Goal: Contribute content

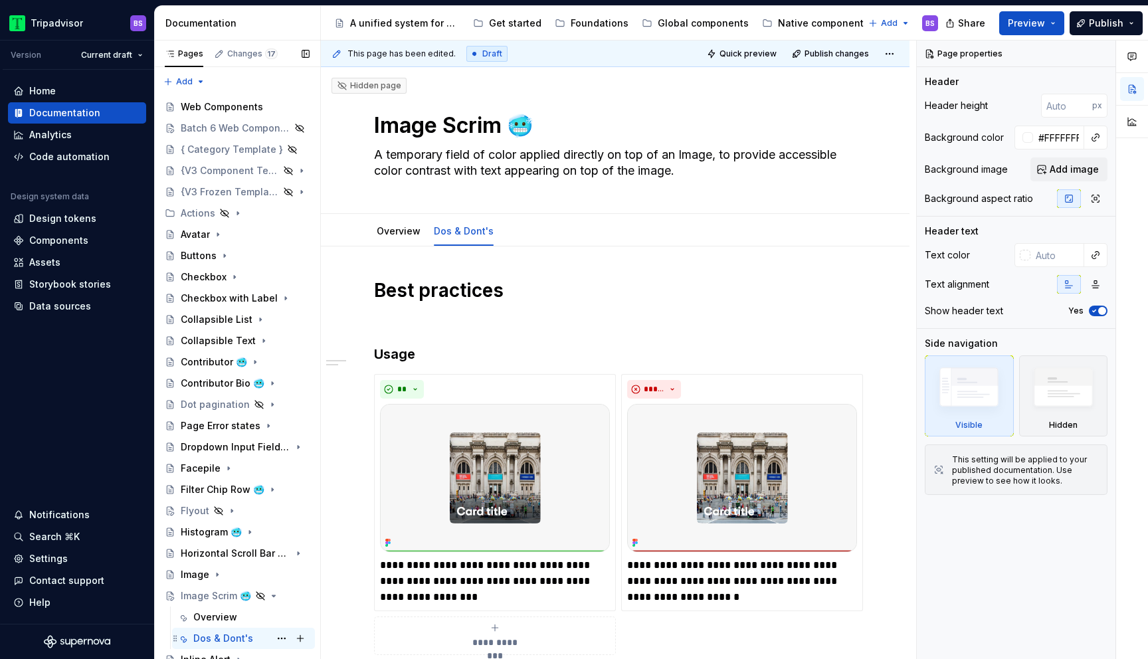
scroll to position [209, 0]
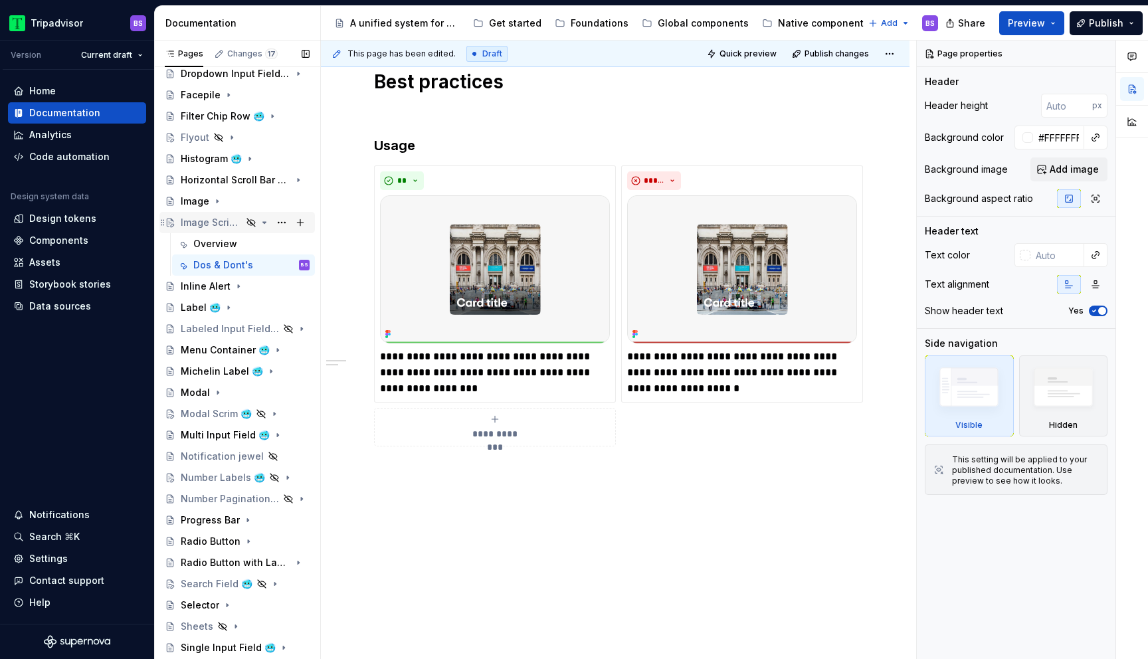
click at [262, 223] on icon "Page tree" at bounding box center [264, 222] width 11 height 11
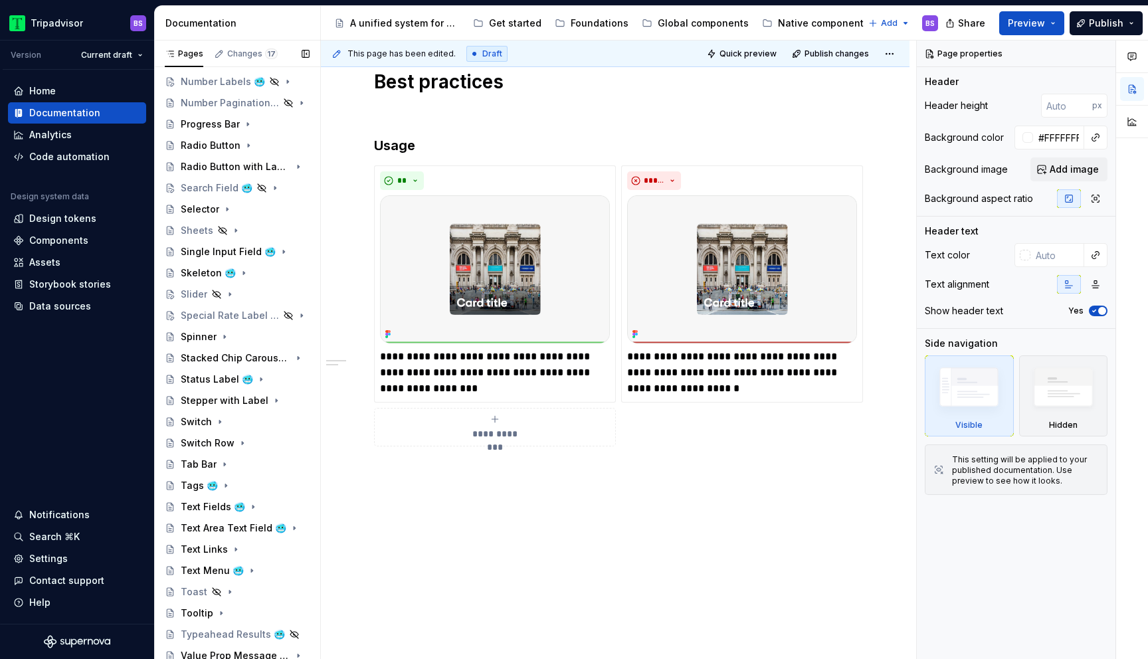
scroll to position [731, 0]
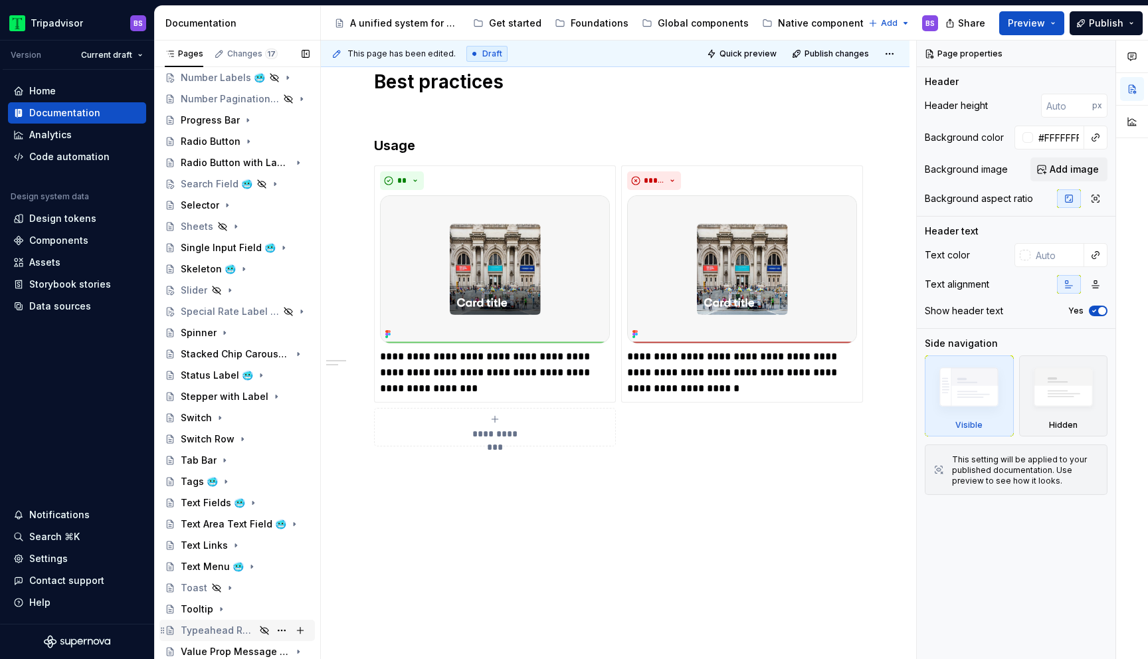
click at [240, 627] on div "Typeahead Results 🥶" at bounding box center [218, 630] width 74 height 13
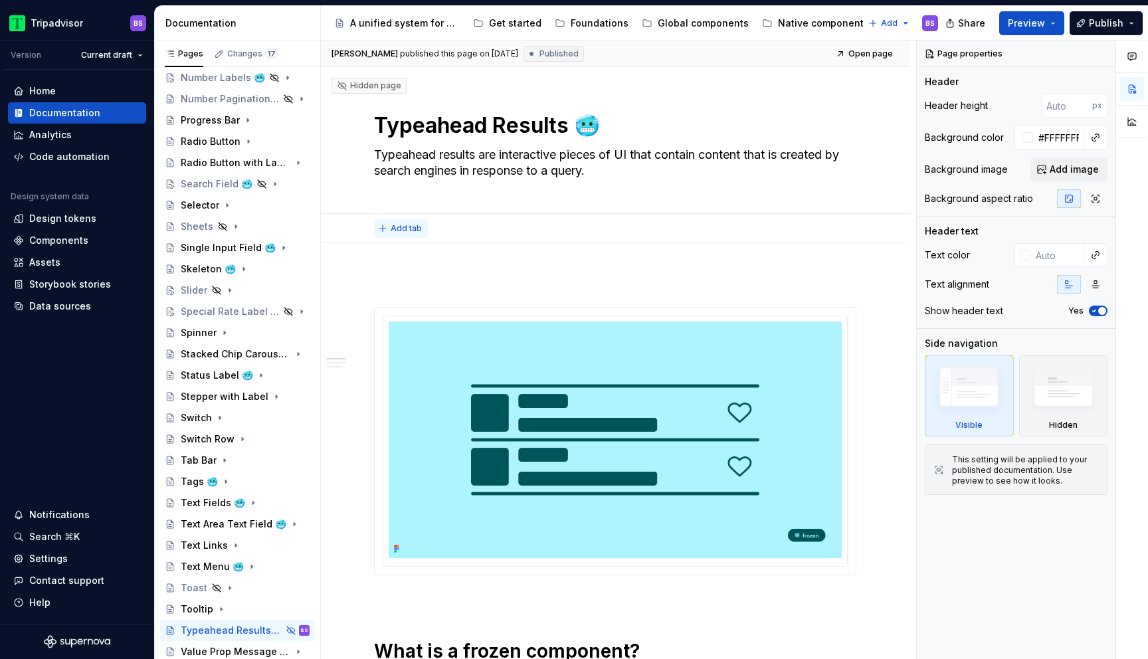
type textarea "*"
click at [415, 229] on span "Add tab" at bounding box center [406, 228] width 31 height 11
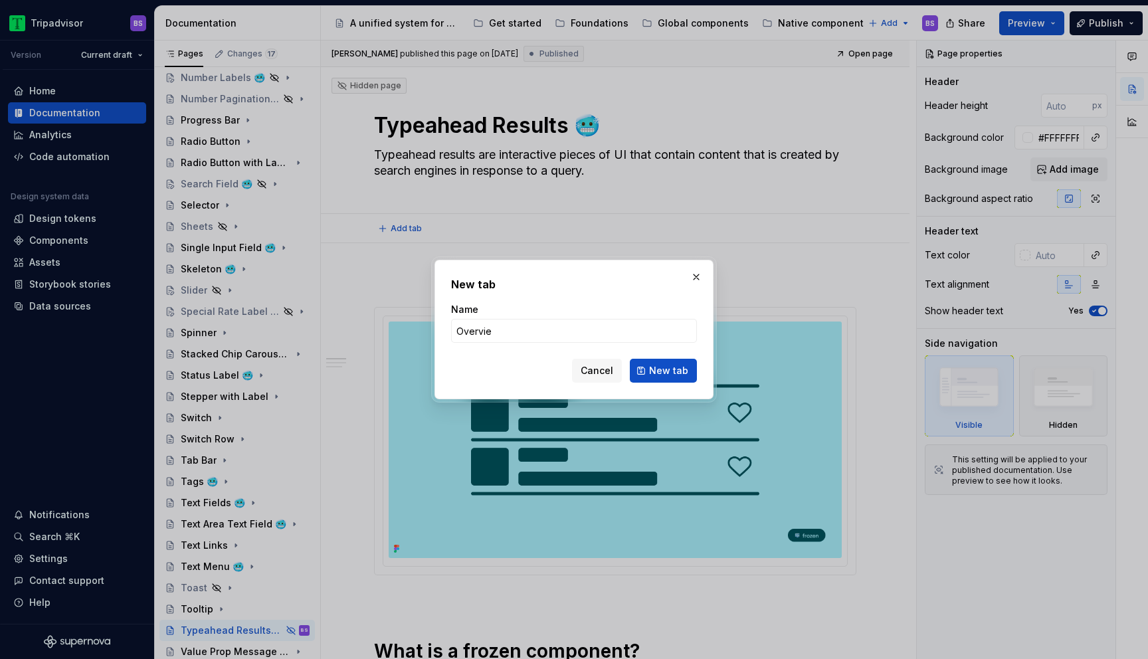
type input "Overview"
click button "New tab" at bounding box center [663, 371] width 67 height 24
type textarea "*"
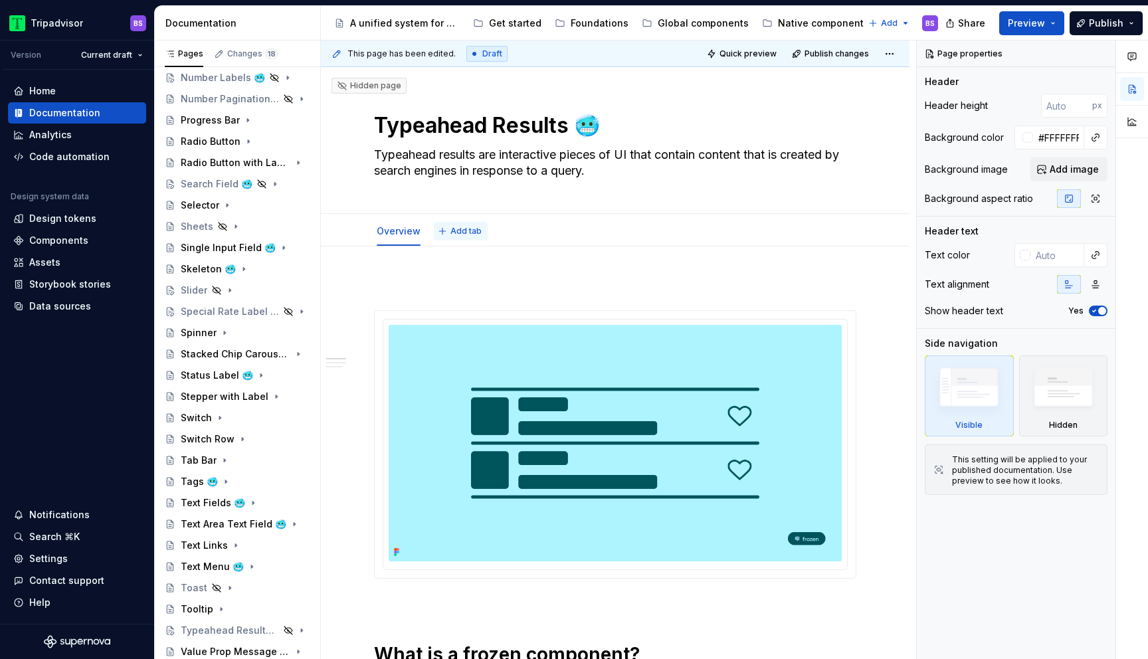
click at [457, 231] on span "Add tab" at bounding box center [466, 231] width 31 height 11
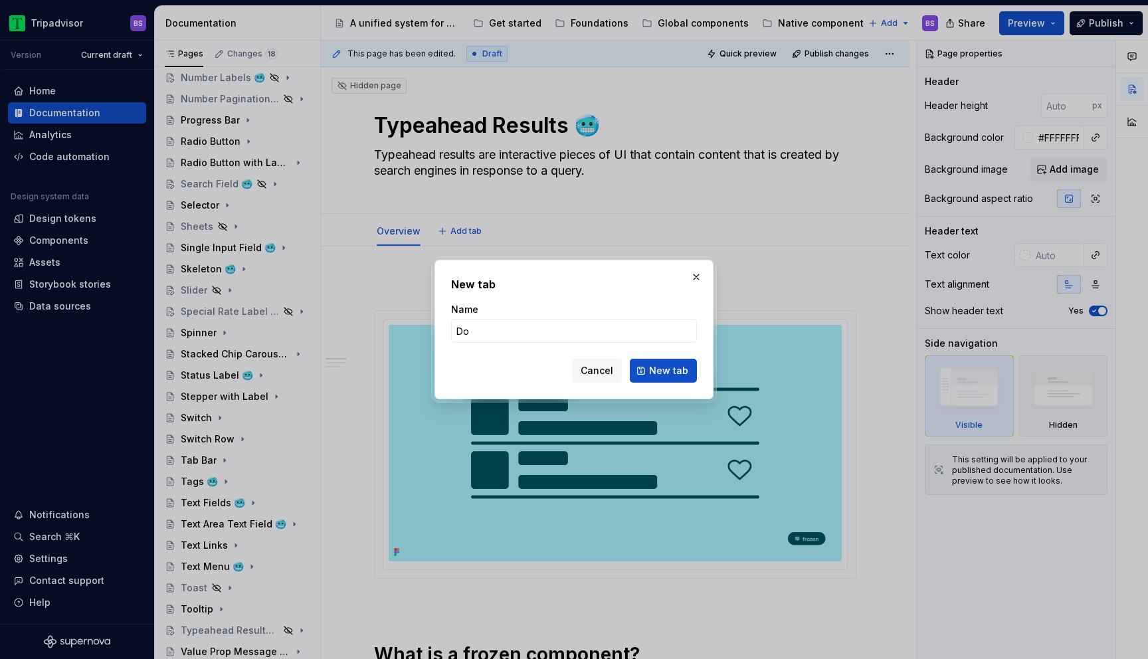
type input "Dos"
type textarea "*"
type input "Dos & Don'ts"
click at [661, 373] on span "New tab" at bounding box center [668, 370] width 39 height 13
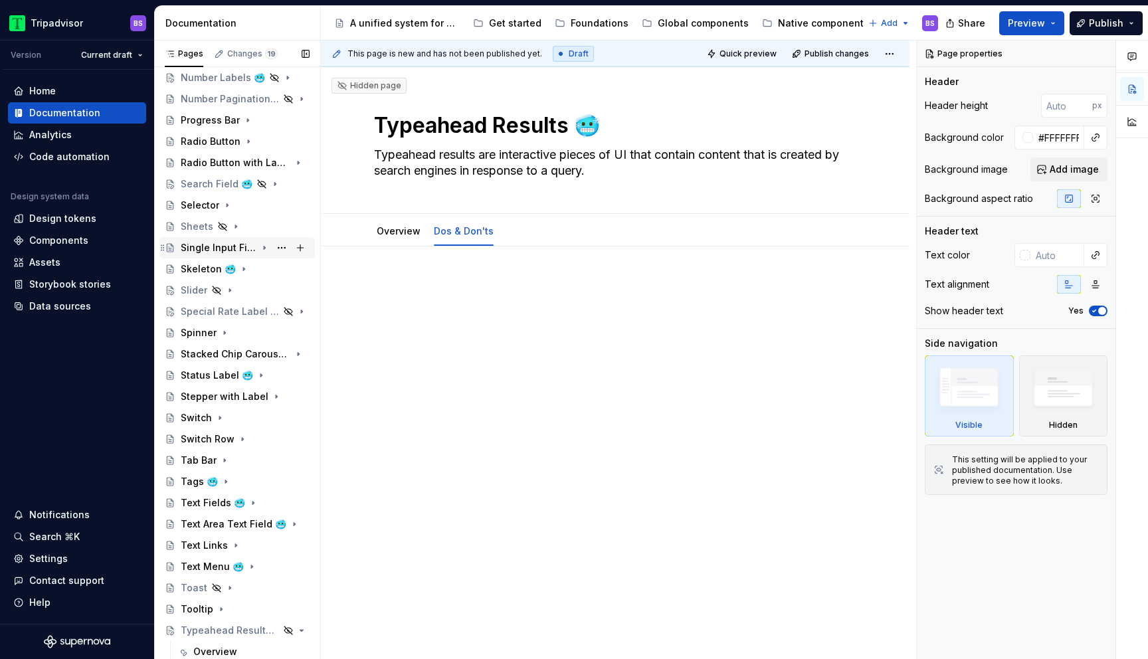
click at [265, 249] on icon "Page tree" at bounding box center [264, 248] width 1 height 3
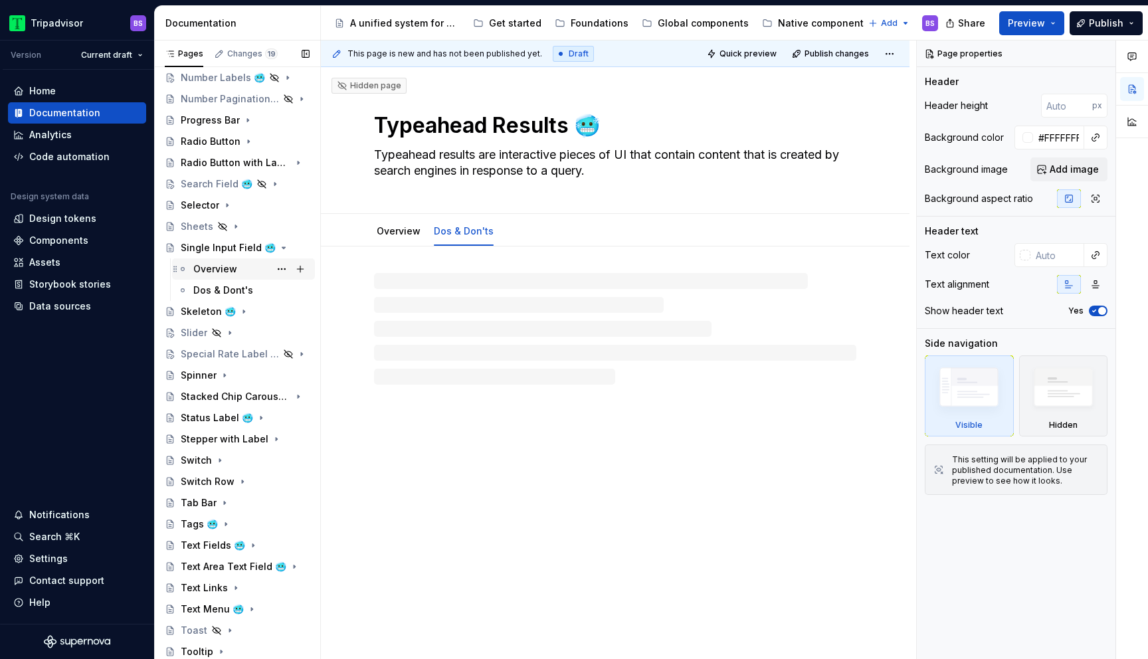
click at [236, 276] on div "Overview" at bounding box center [251, 269] width 116 height 19
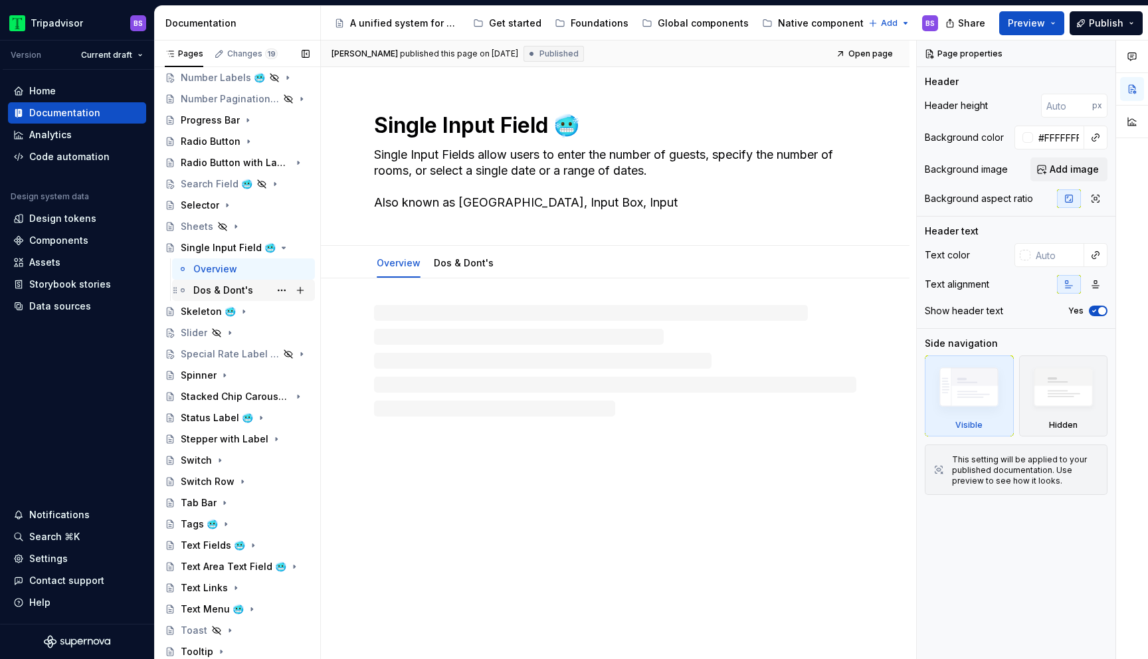
click at [236, 292] on div "Dos & Dont's" at bounding box center [223, 290] width 60 height 13
click at [268, 249] on icon "Page tree" at bounding box center [264, 248] width 11 height 11
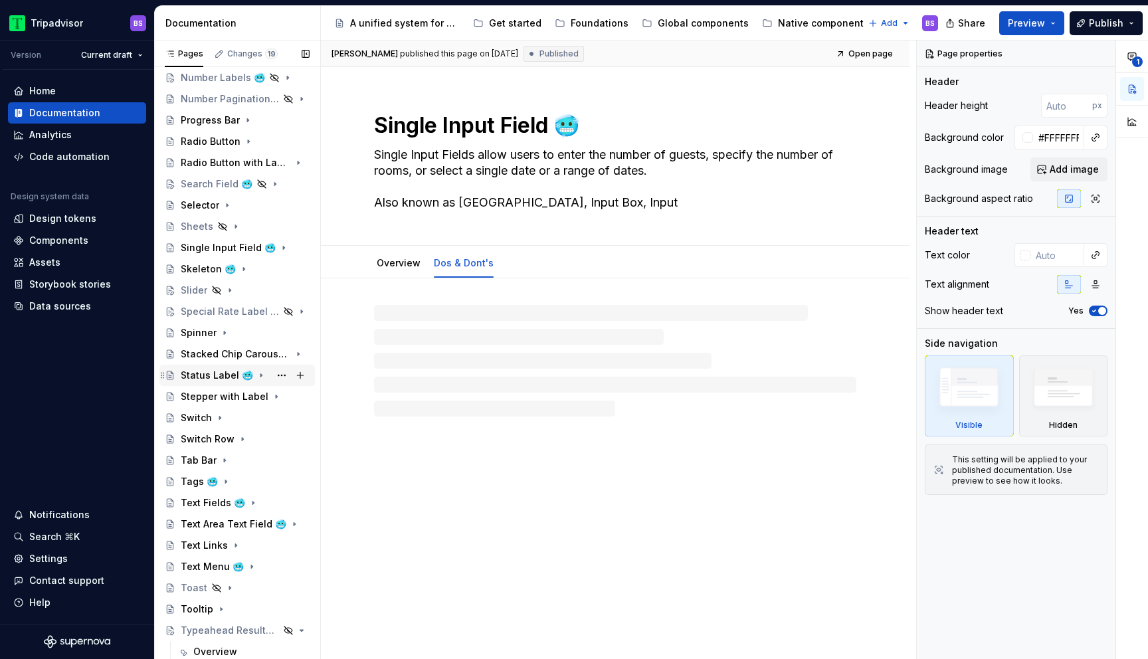
scroll to position [774, 0]
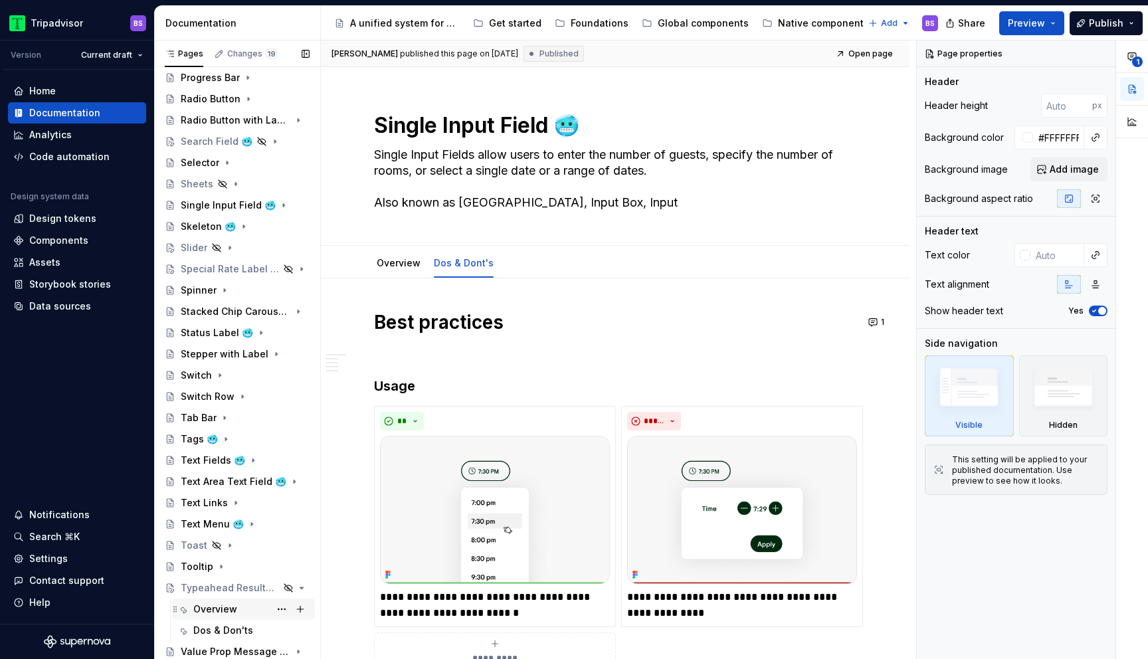
click at [223, 610] on div "Overview" at bounding box center [215, 609] width 44 height 13
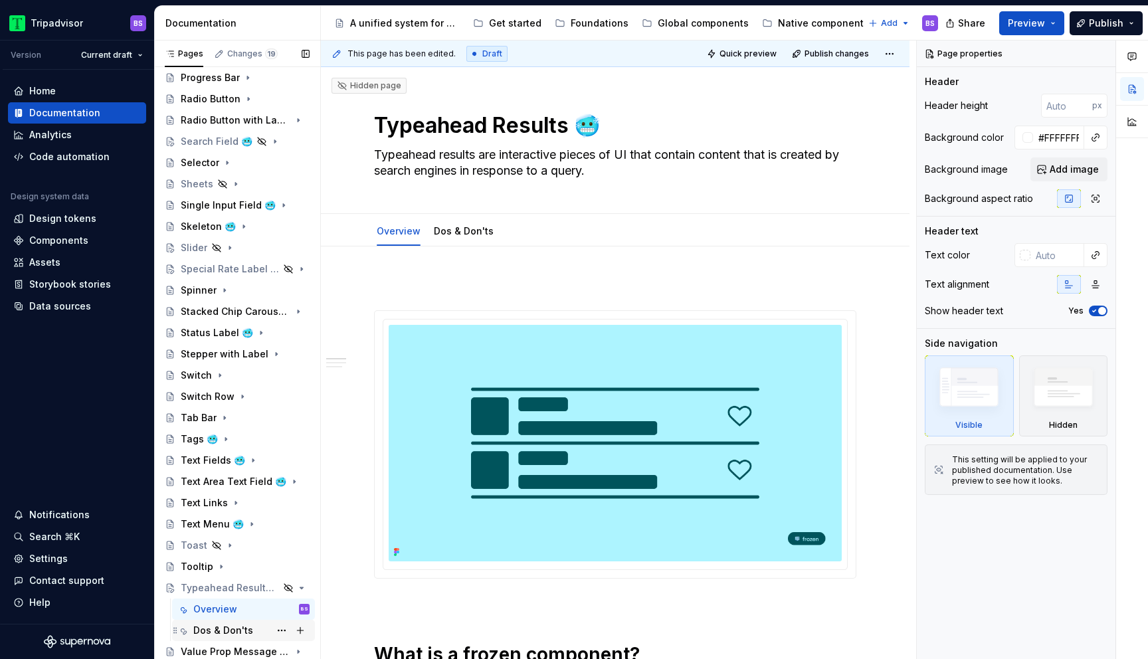
click at [225, 633] on div "Dos & Don'ts" at bounding box center [223, 630] width 60 height 13
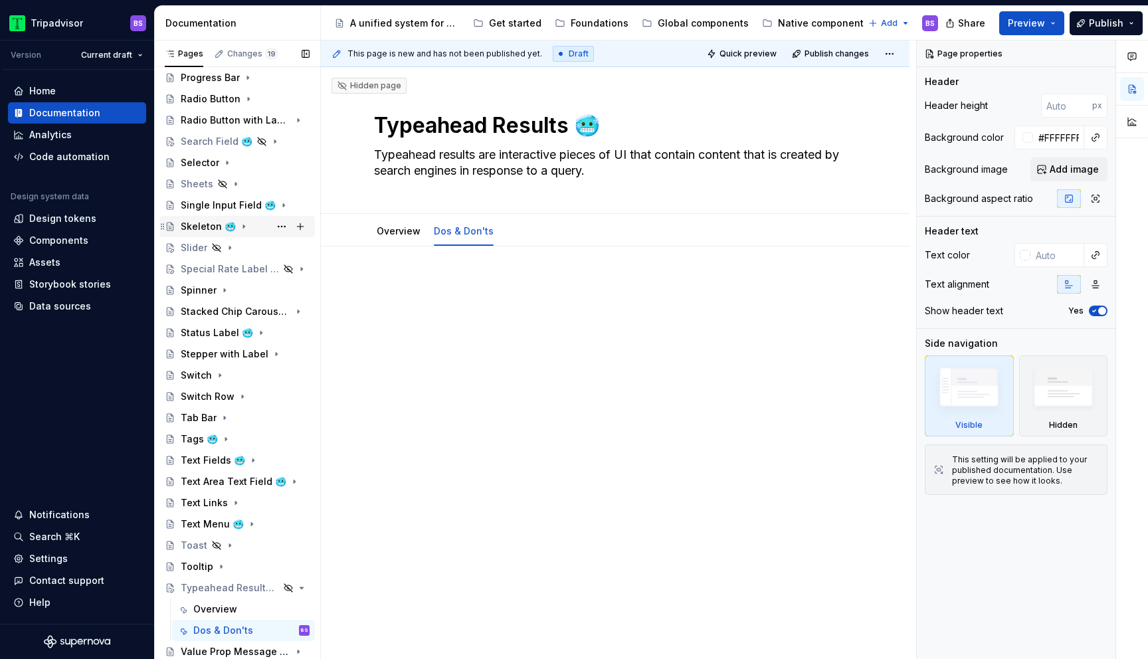
click at [244, 225] on div "Skeleton 🥶" at bounding box center [245, 226] width 129 height 19
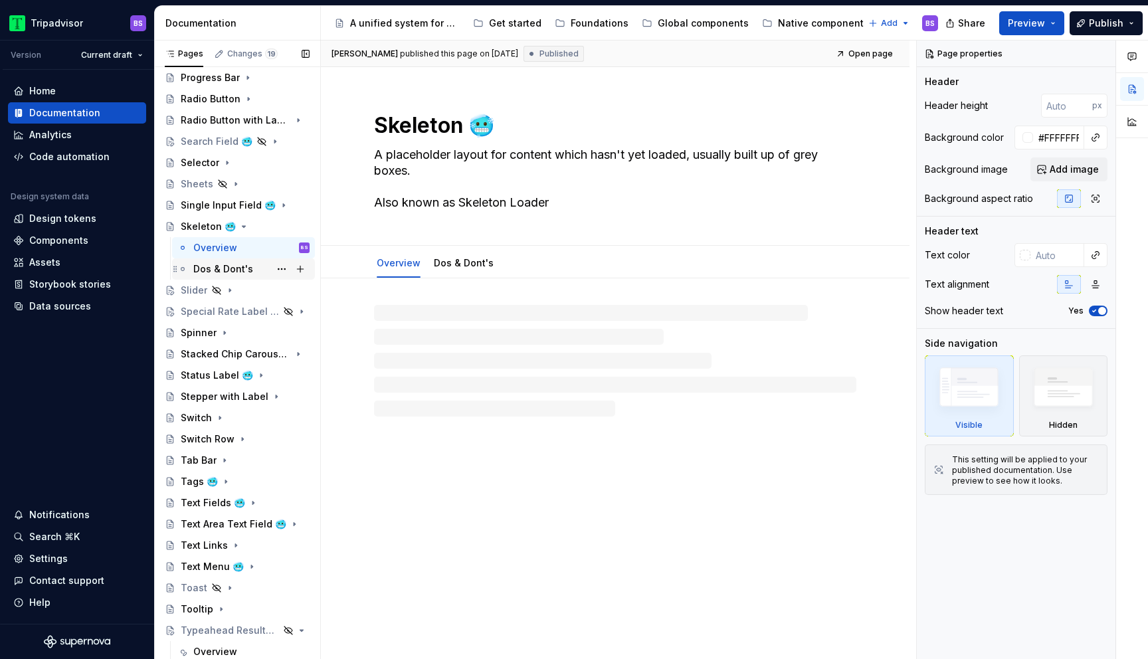
click at [231, 270] on div "Dos & Dont's" at bounding box center [223, 268] width 60 height 13
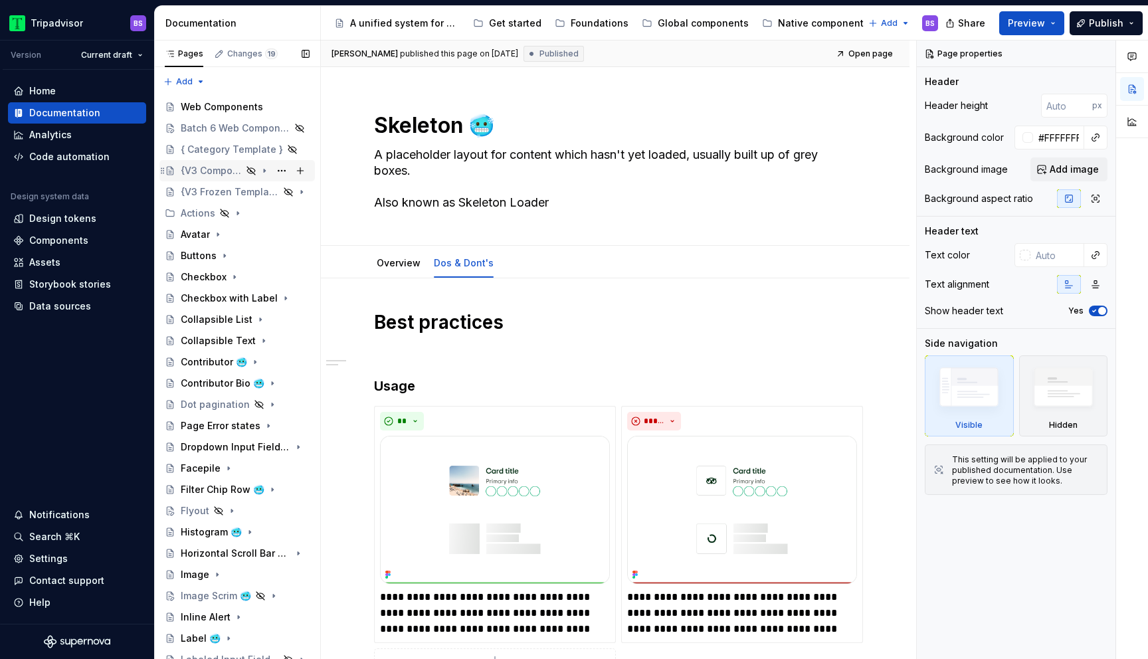
click at [269, 171] on icon "Page tree" at bounding box center [264, 170] width 11 height 11
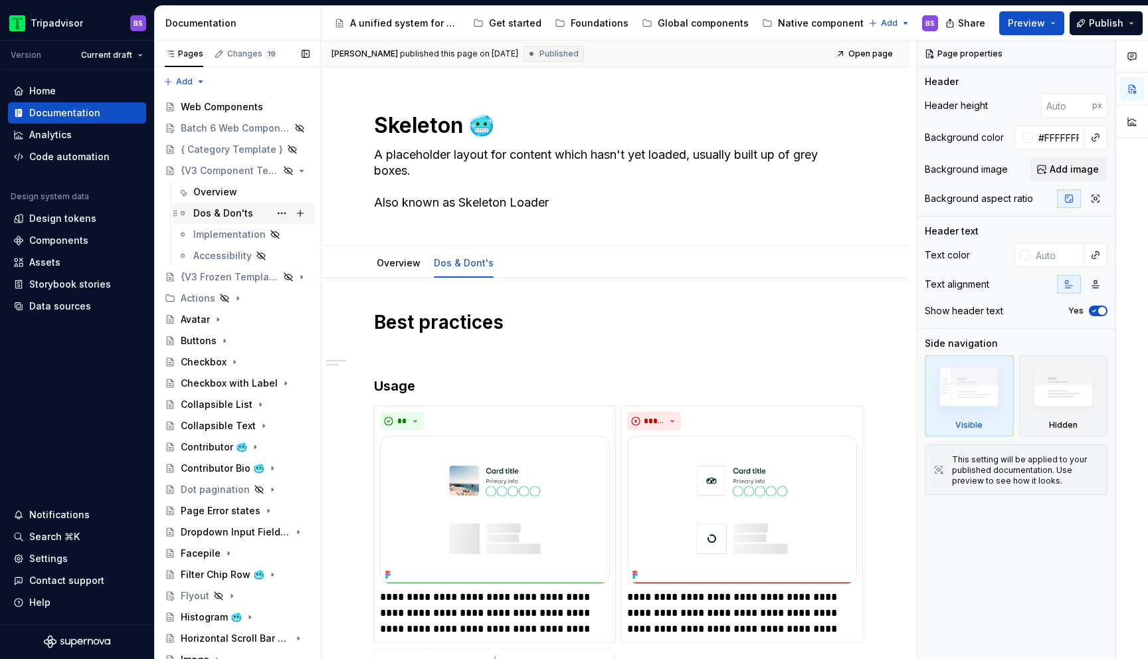
click at [257, 207] on div "Dos & Don'ts" at bounding box center [251, 213] width 116 height 19
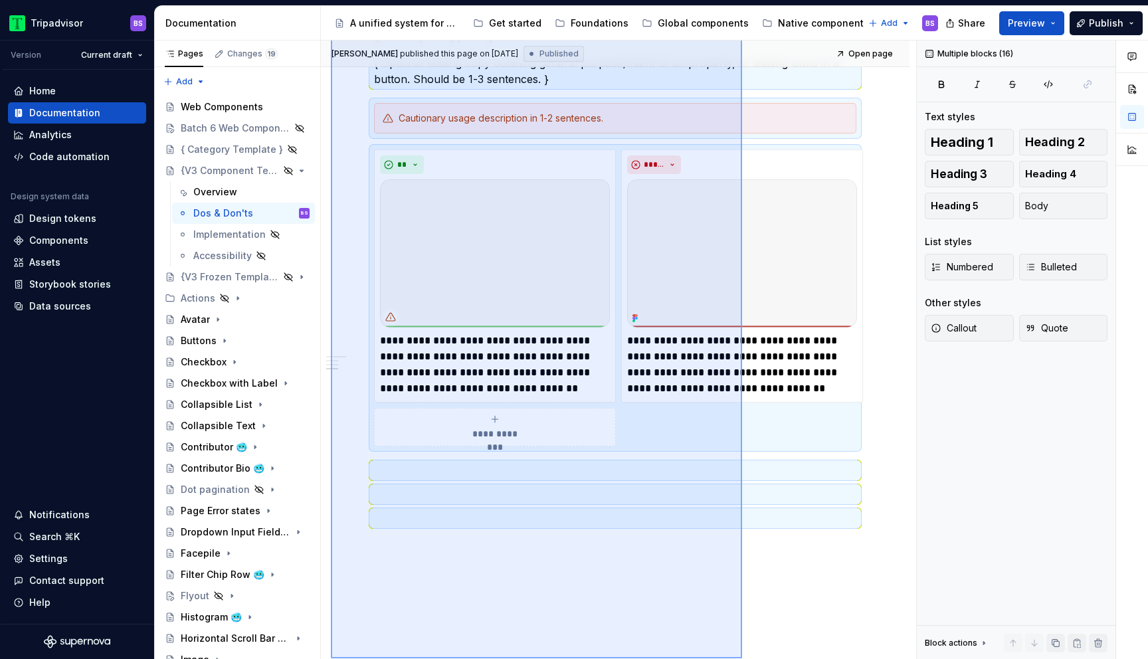
scroll to position [1211, 0]
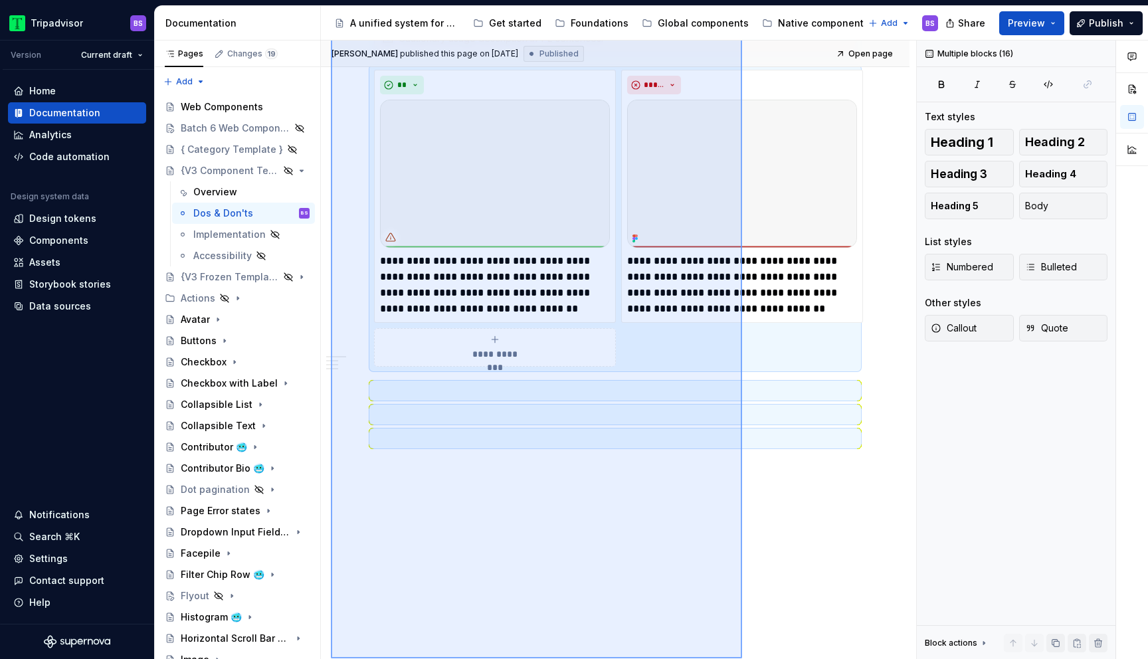
drag, startPoint x: 331, startPoint y: 302, endPoint x: 742, endPoint y: 659, distance: 544.6
click at [742, 659] on div "**********" at bounding box center [618, 350] width 595 height 619
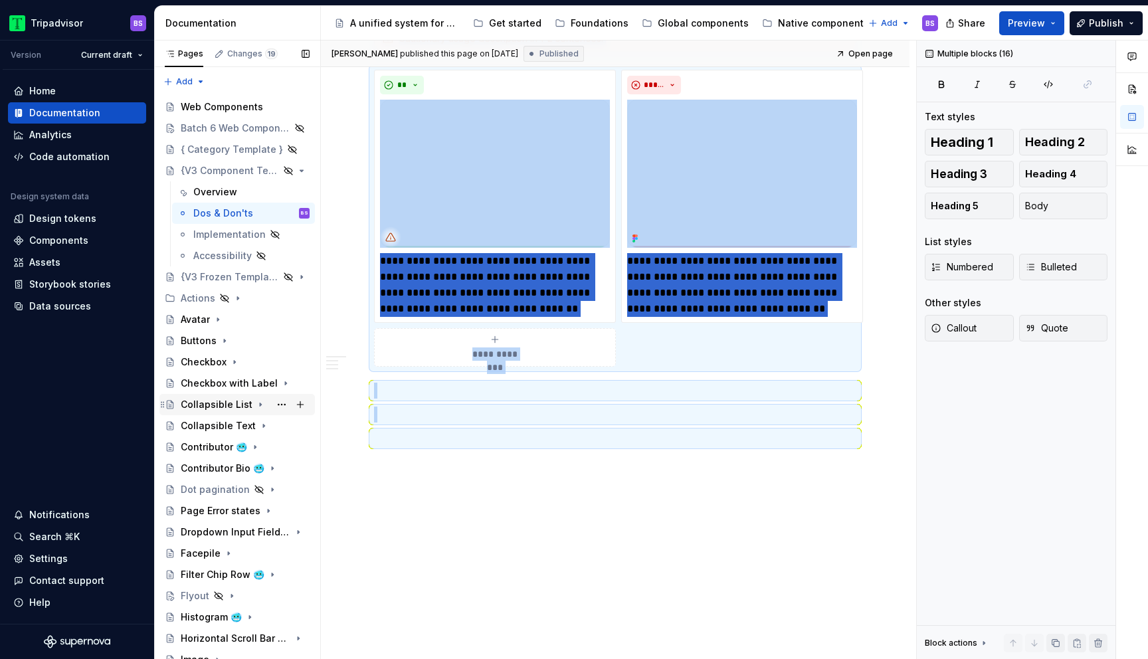
click at [229, 401] on div "Collapsible List" at bounding box center [217, 404] width 72 height 13
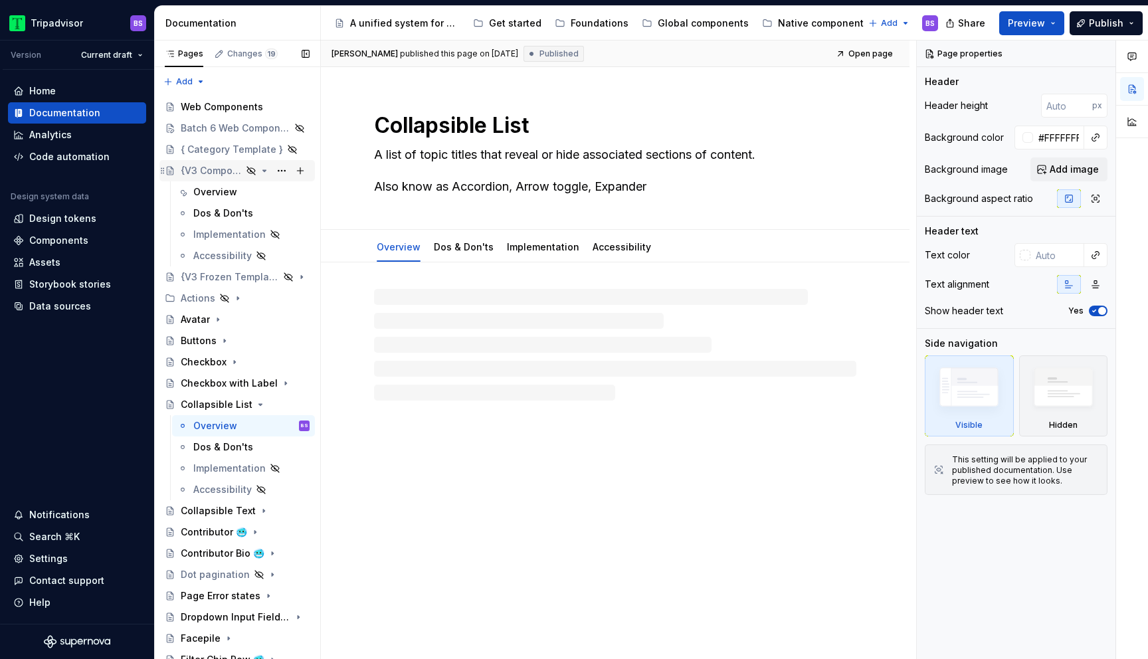
click at [263, 173] on icon "Page tree" at bounding box center [264, 170] width 11 height 11
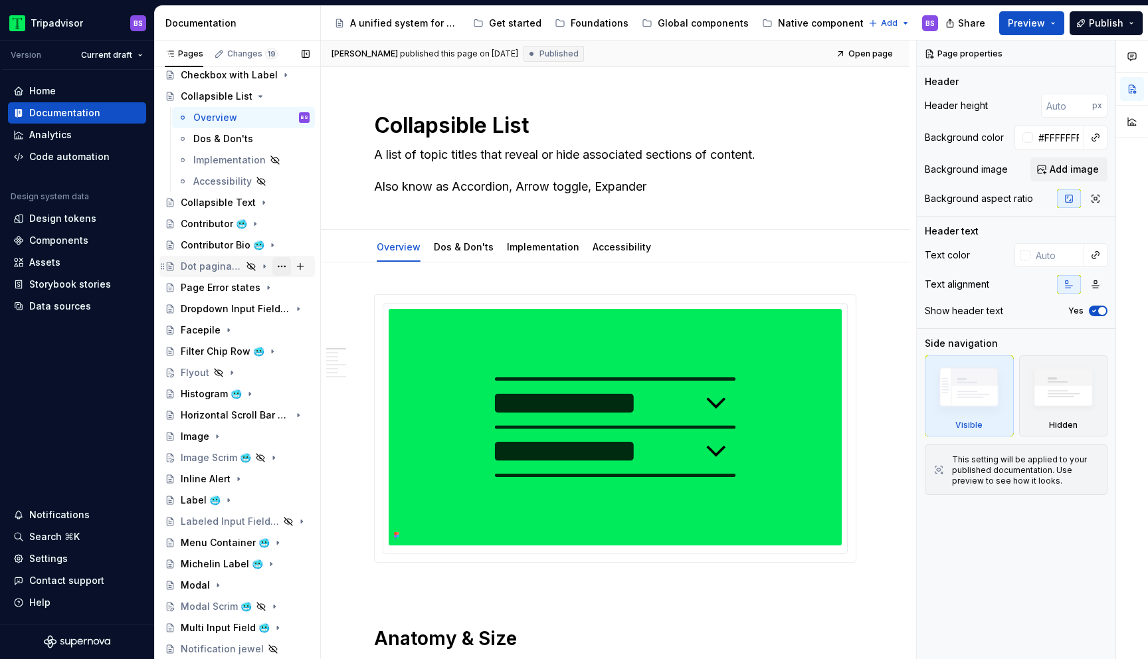
scroll to position [142, 0]
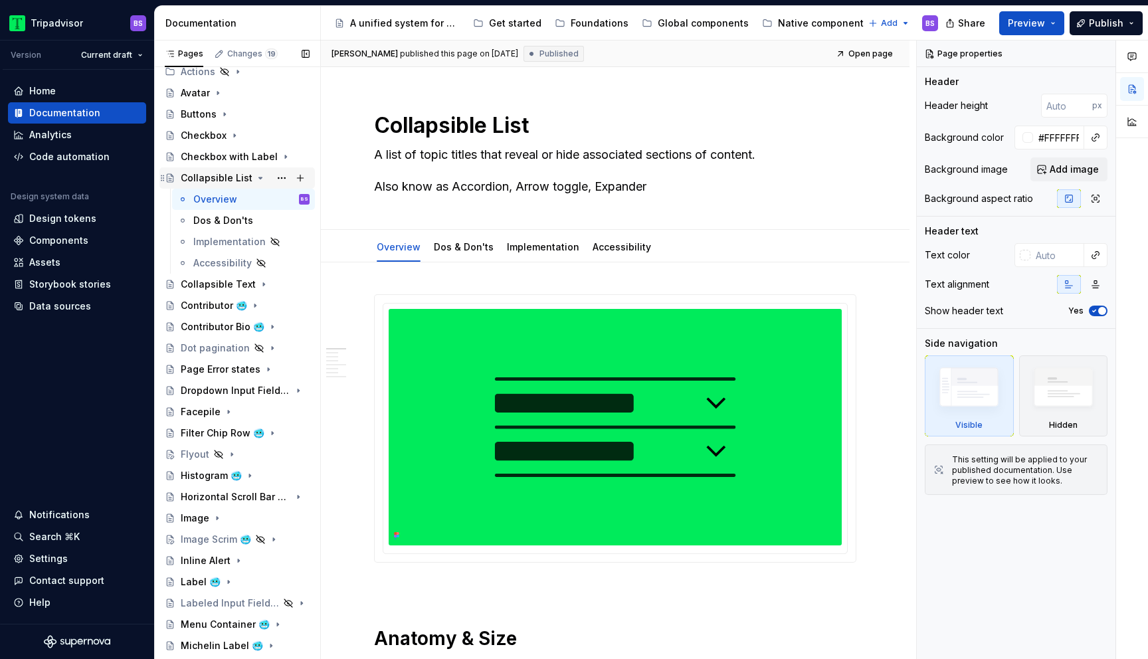
click at [259, 178] on icon "Page tree" at bounding box center [260, 178] width 11 height 11
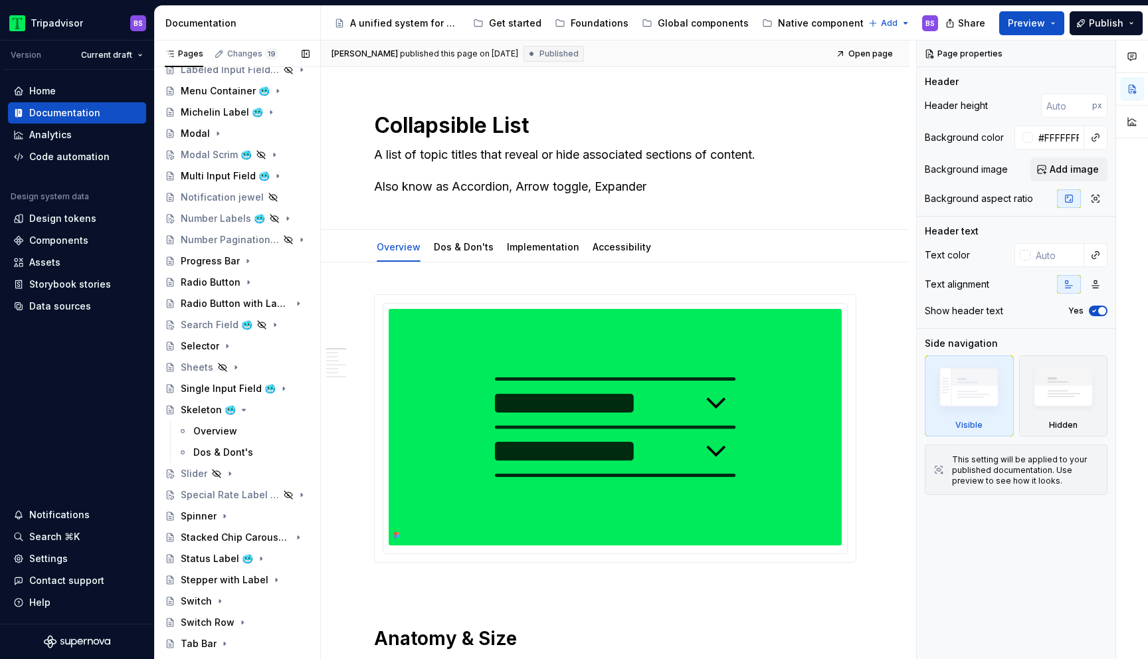
scroll to position [816, 0]
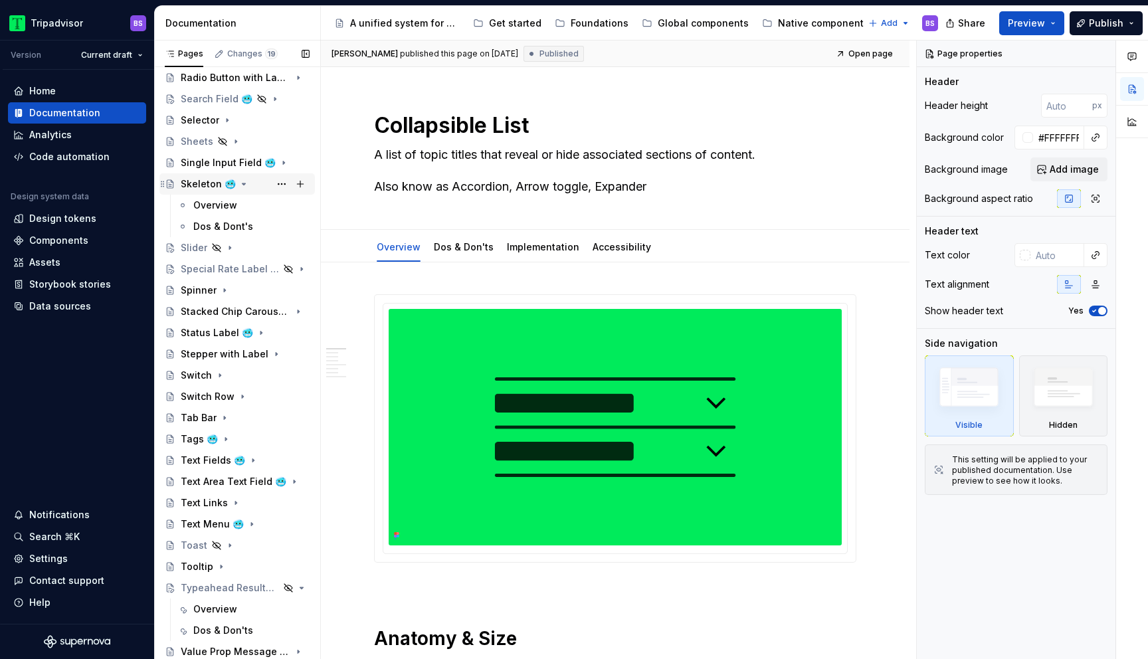
click at [243, 183] on icon "Page tree" at bounding box center [244, 183] width 3 height 1
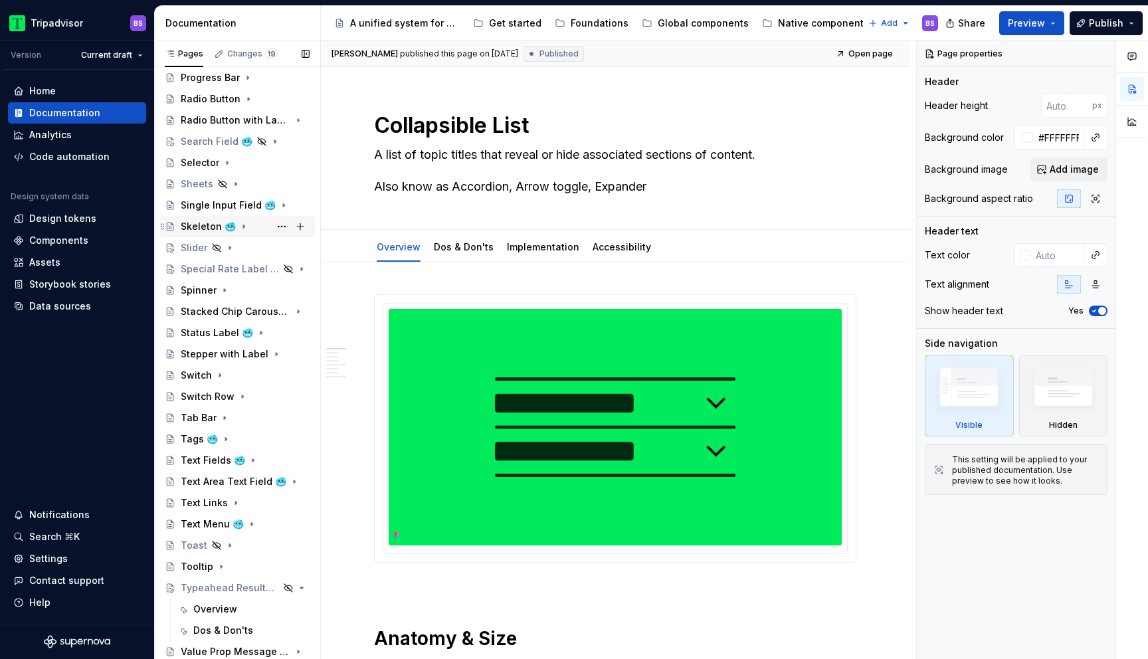
scroll to position [774, 0]
click at [219, 631] on div "Dos & Don'ts" at bounding box center [223, 630] width 60 height 13
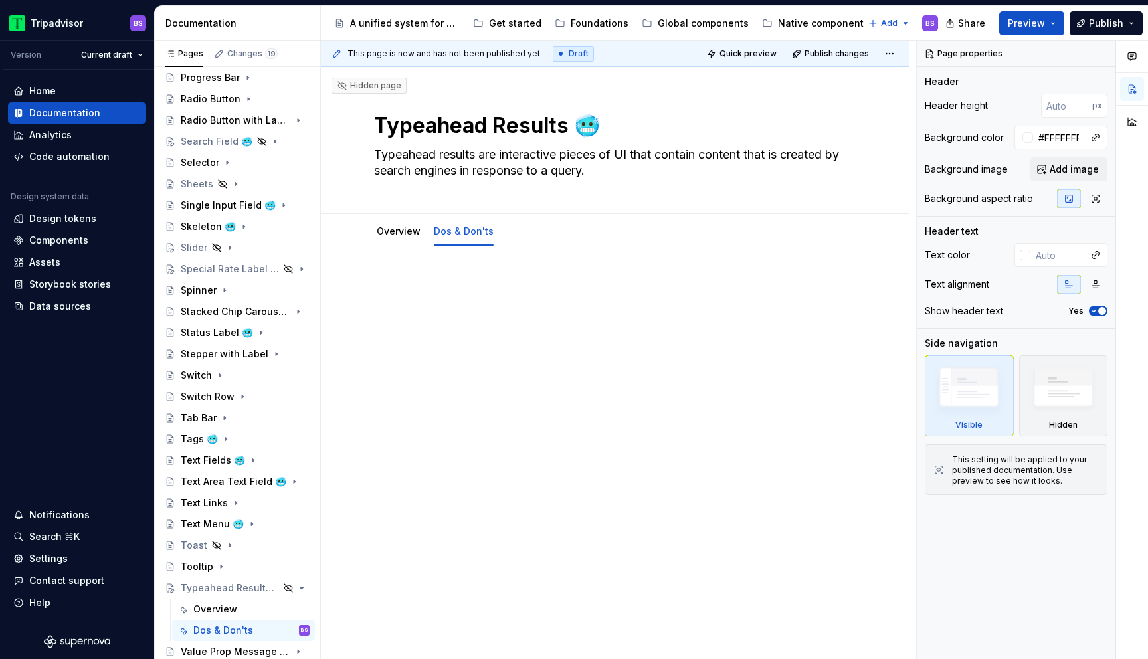
click at [482, 329] on div at bounding box center [615, 311] width 482 height 66
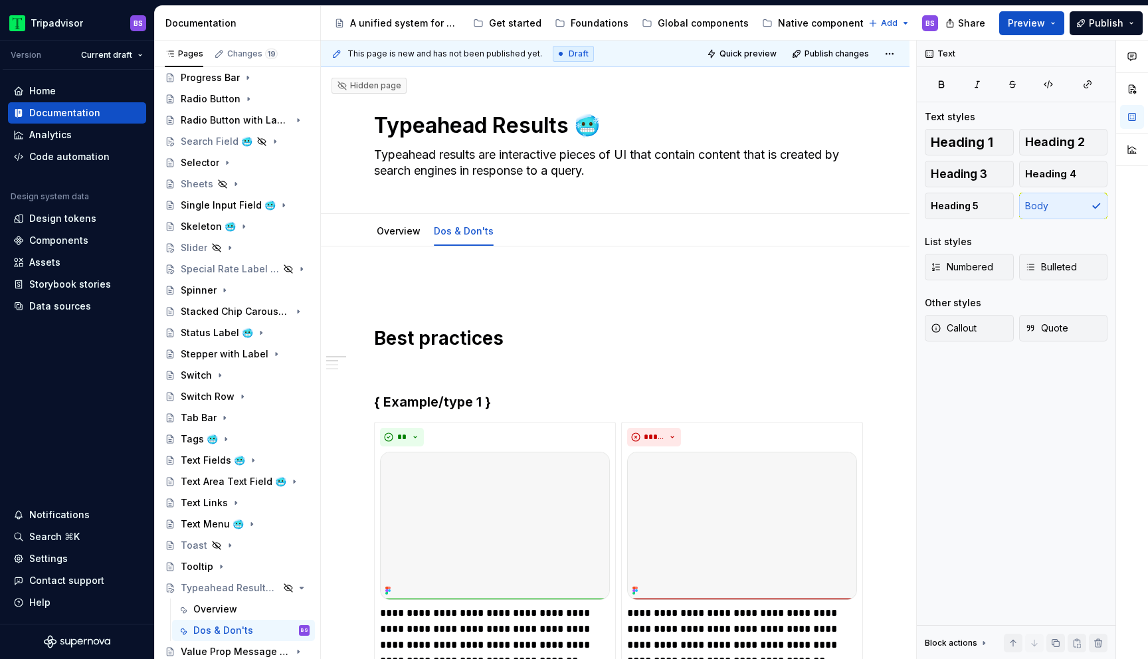
type textarea "*"
